Goal: Find specific page/section: Find specific page/section

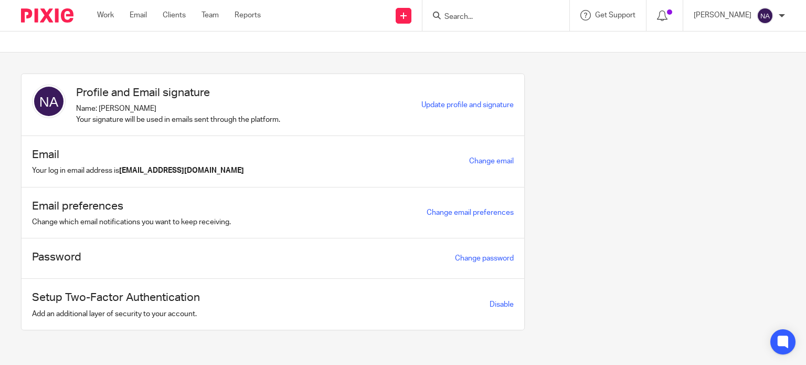
click at [505, 17] on input "Search" at bounding box center [491, 17] width 94 height 9
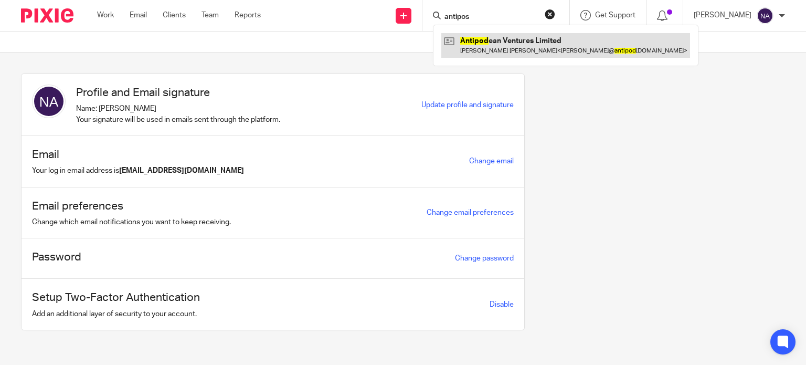
type input "antipos"
click at [518, 35] on link at bounding box center [565, 45] width 249 height 24
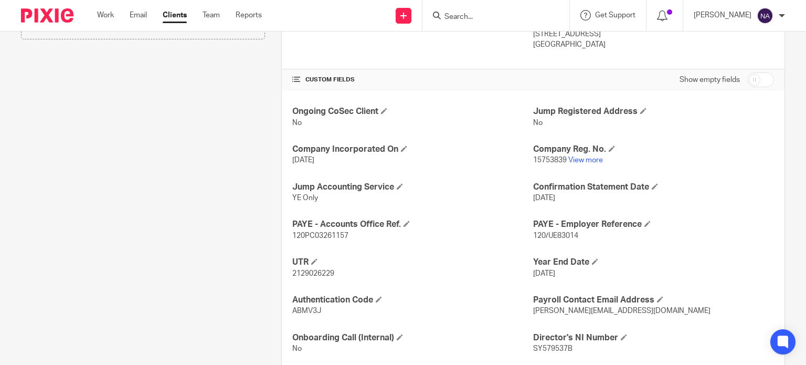
scroll to position [315, 0]
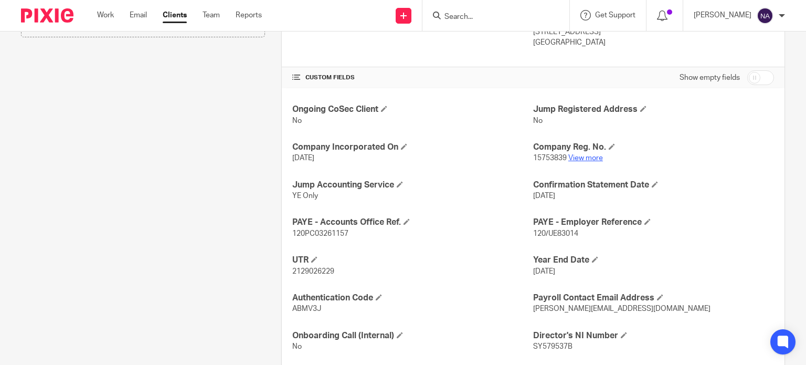
click at [586, 159] on link "View more" at bounding box center [585, 157] width 35 height 7
